Goal: Transaction & Acquisition: Download file/media

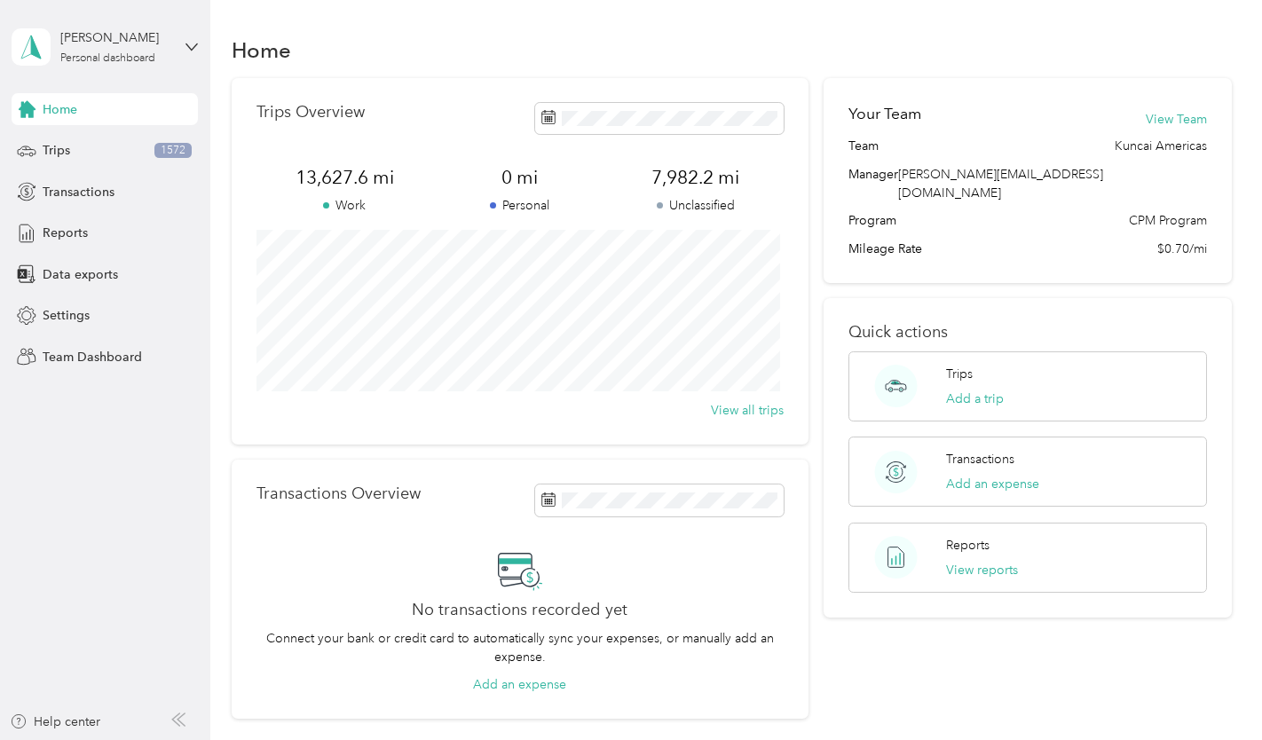
click at [54, 147] on span "Trips" at bounding box center [57, 150] width 28 height 19
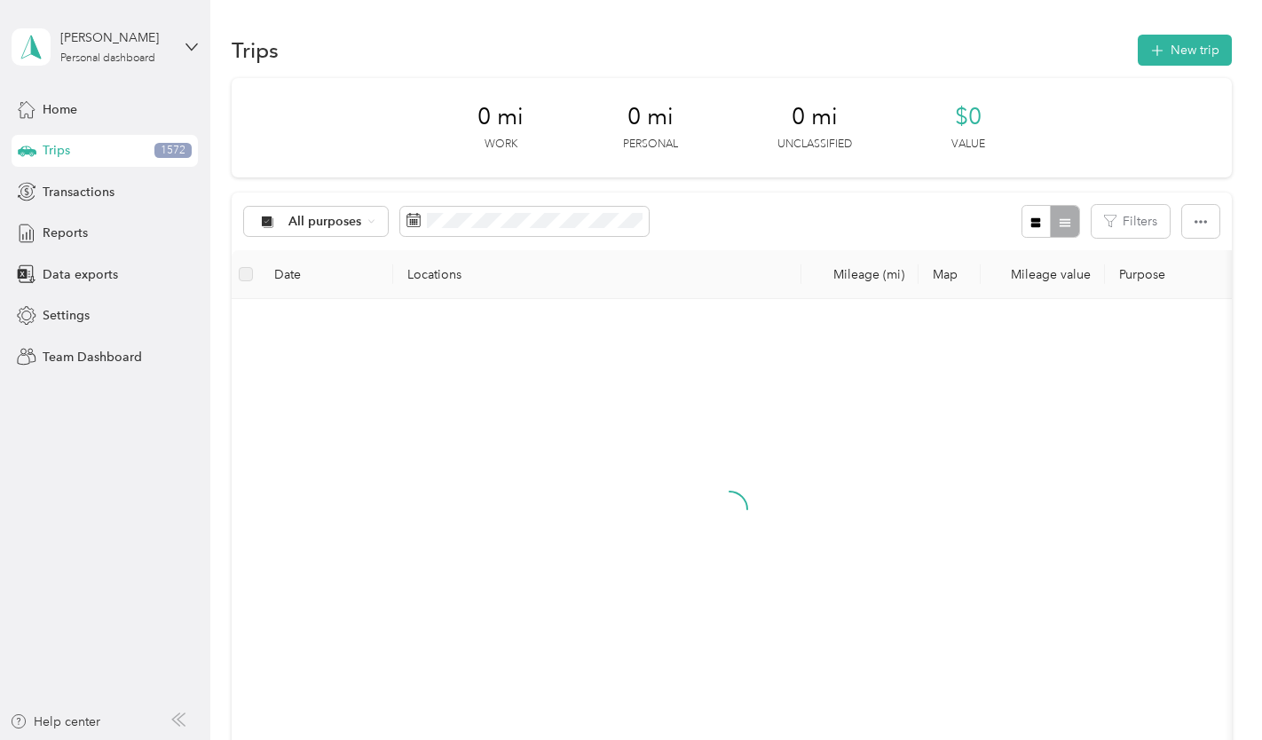
click at [58, 239] on span "Reports" at bounding box center [65, 233] width 45 height 19
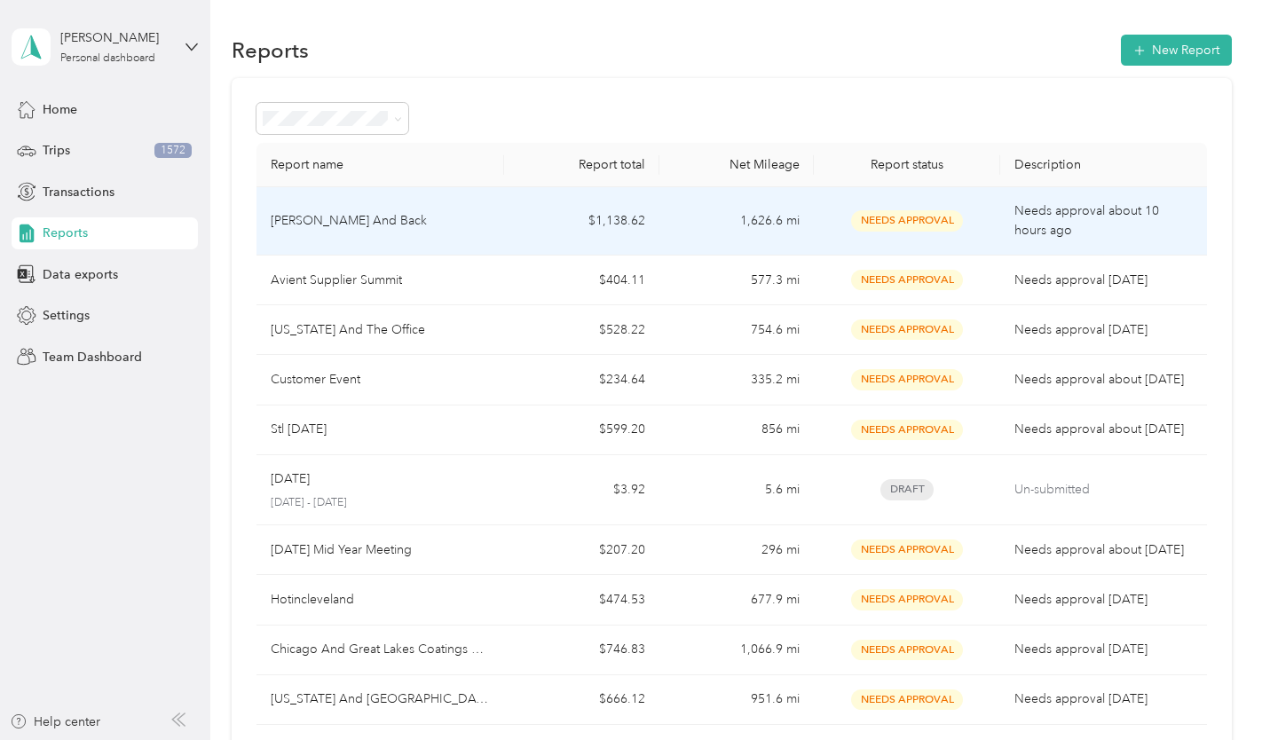
click at [347, 223] on p "[PERSON_NAME] And Back" at bounding box center [349, 221] width 156 height 20
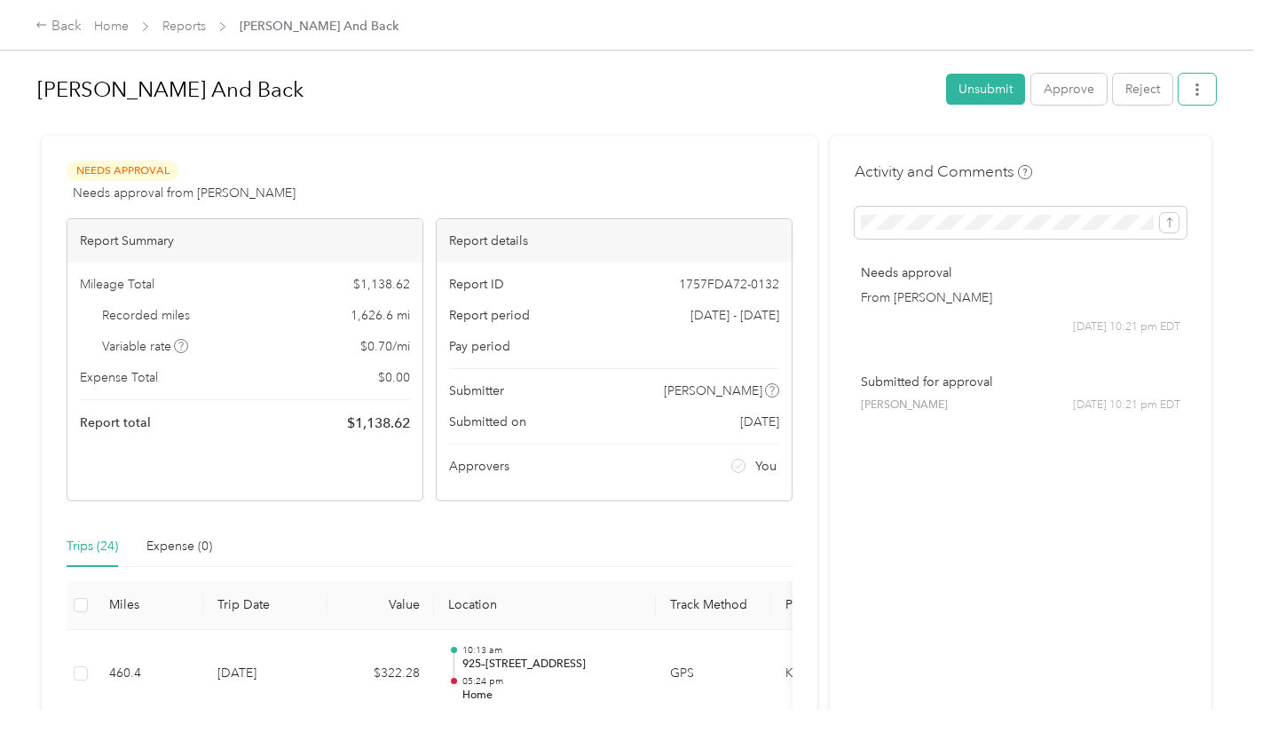
click at [1199, 94] on button "button" at bounding box center [1197, 89] width 37 height 31
click at [1160, 152] on span "Download" at bounding box center [1142, 154] width 59 height 19
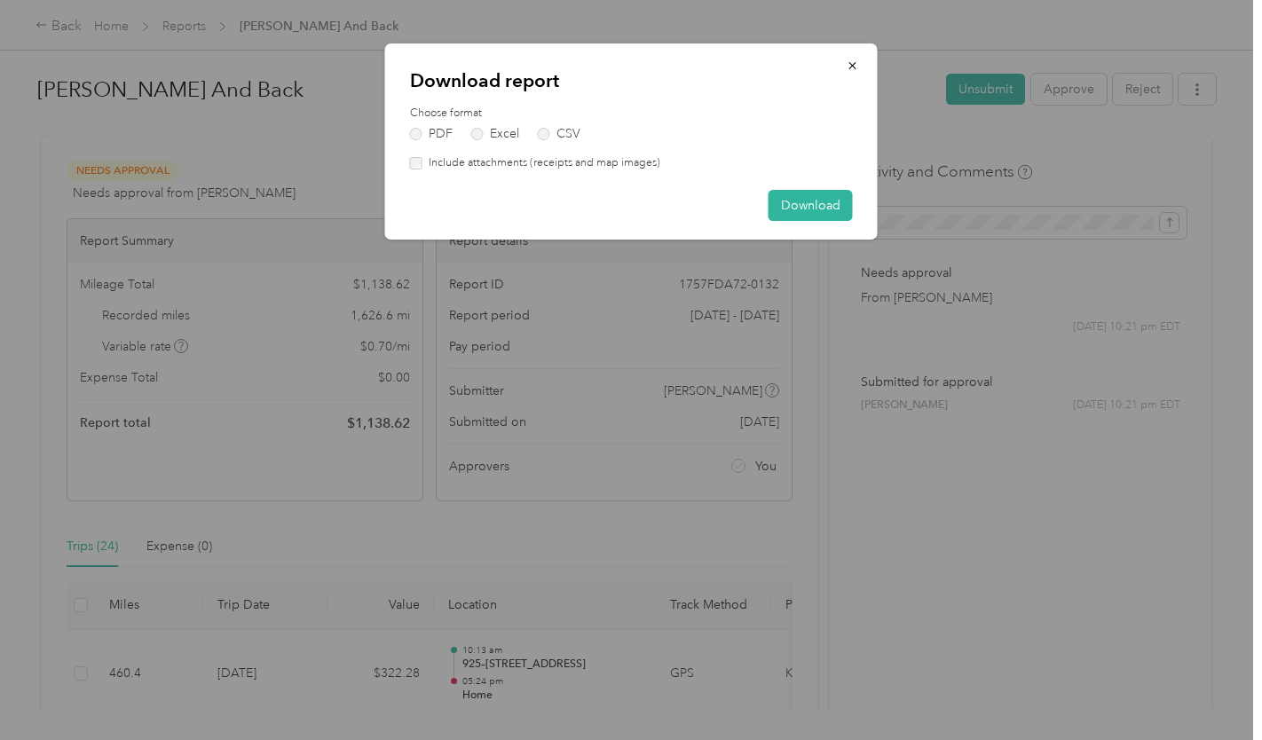
click at [813, 200] on button "Download" at bounding box center [811, 205] width 84 height 31
